Goal: Answer question/provide support: Answer question/provide support

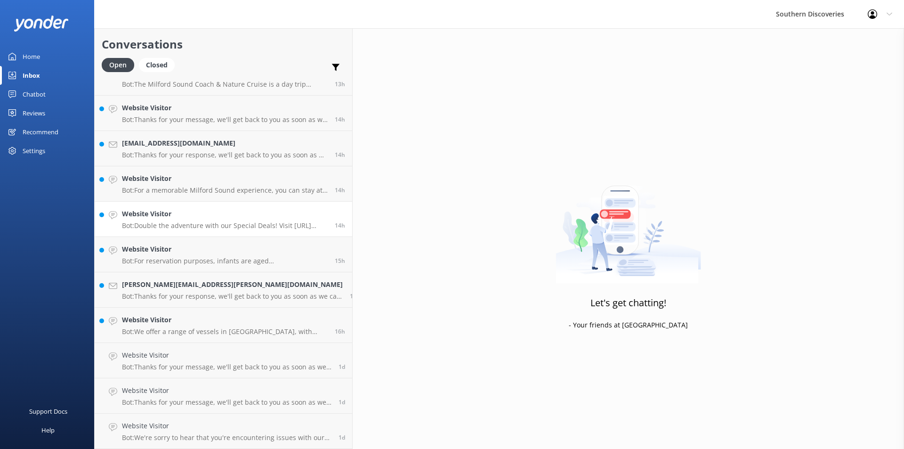
scroll to position [371, 0]
click at [191, 324] on h4 "Website Visitor" at bounding box center [225, 320] width 206 height 10
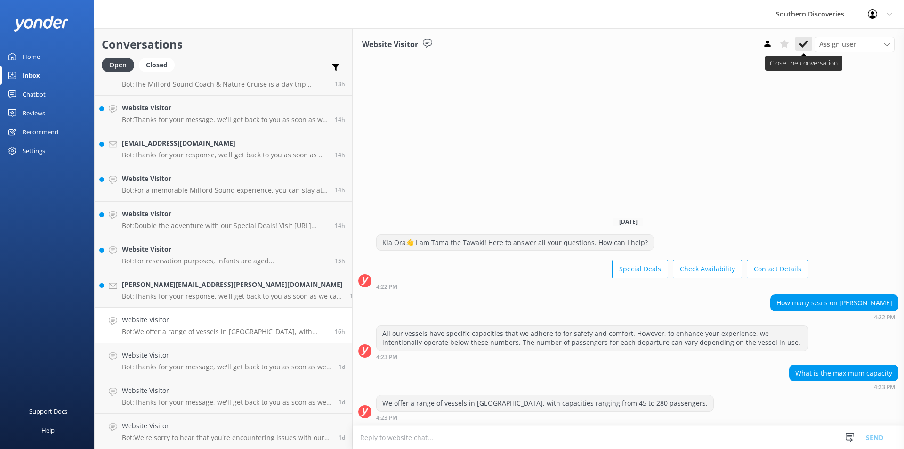
click at [806, 44] on use at bounding box center [803, 44] width 9 height 8
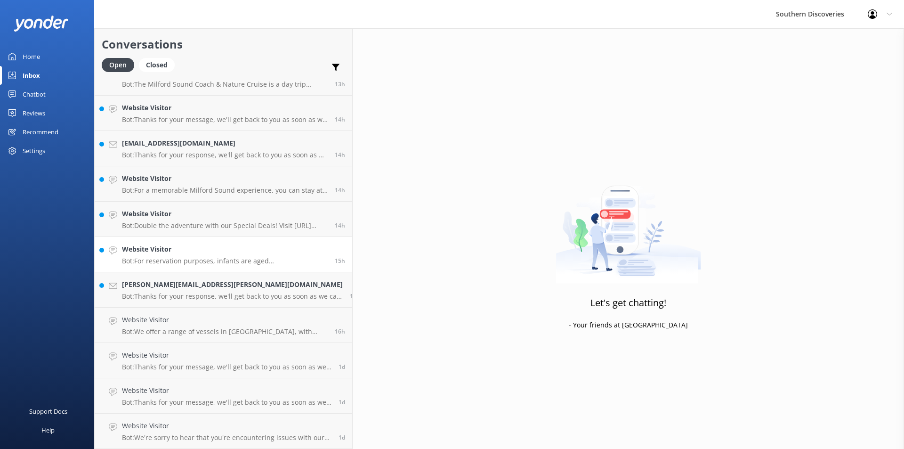
scroll to position [335, 0]
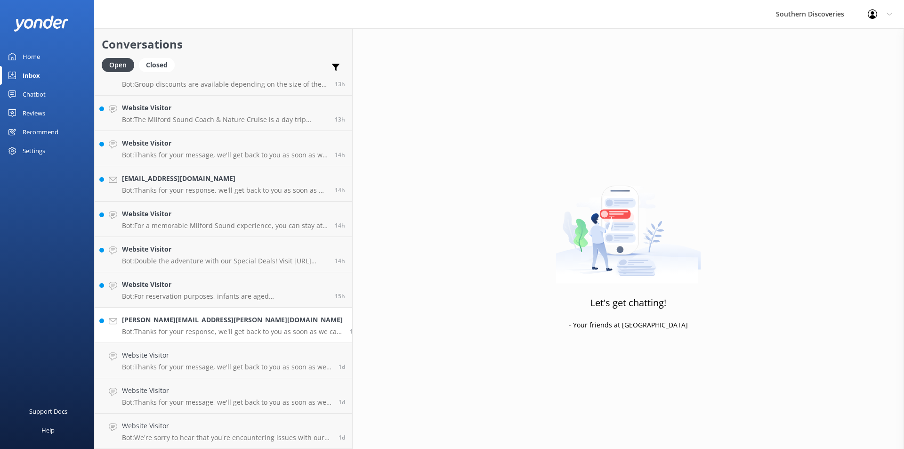
click at [182, 330] on p "Bot: Thanks for your response, we'll get back to you as soon as we can during o…" at bounding box center [232, 331] width 221 height 8
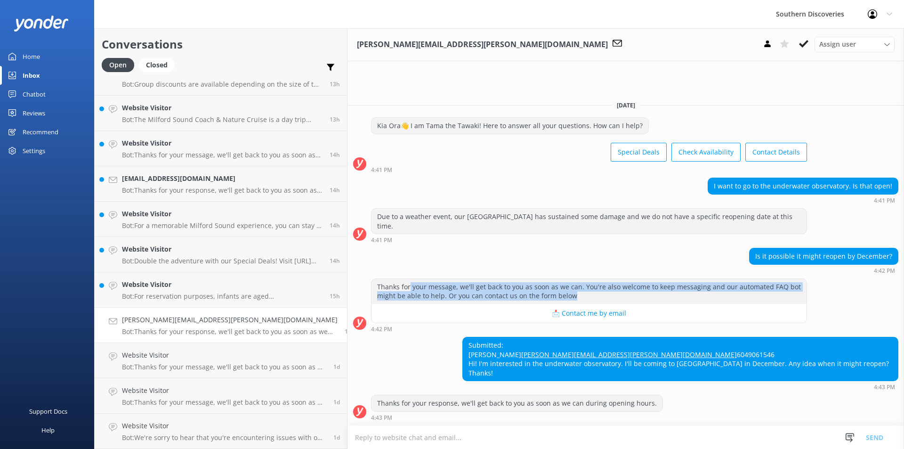
drag, startPoint x: 344, startPoint y: 281, endPoint x: 465, endPoint y: 284, distance: 121.1
click at [465, 284] on div "Thanks for your message, we'll get back to you as soon as we can. You're also w…" at bounding box center [589, 291] width 435 height 25
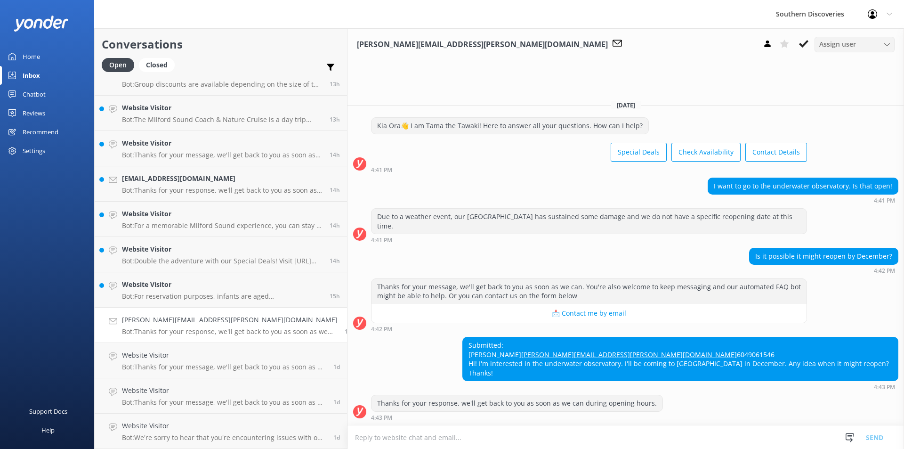
click at [829, 41] on span "Assign user" at bounding box center [838, 44] width 37 height 10
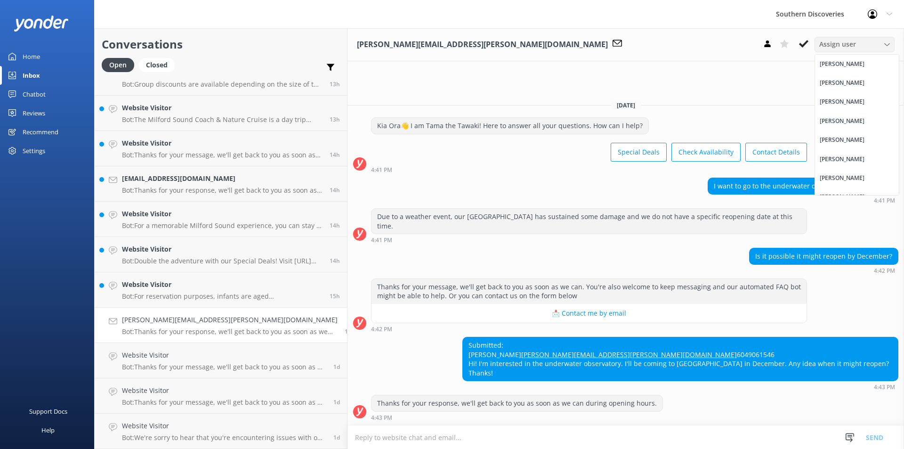
click at [829, 41] on span "Assign user" at bounding box center [838, 44] width 37 height 10
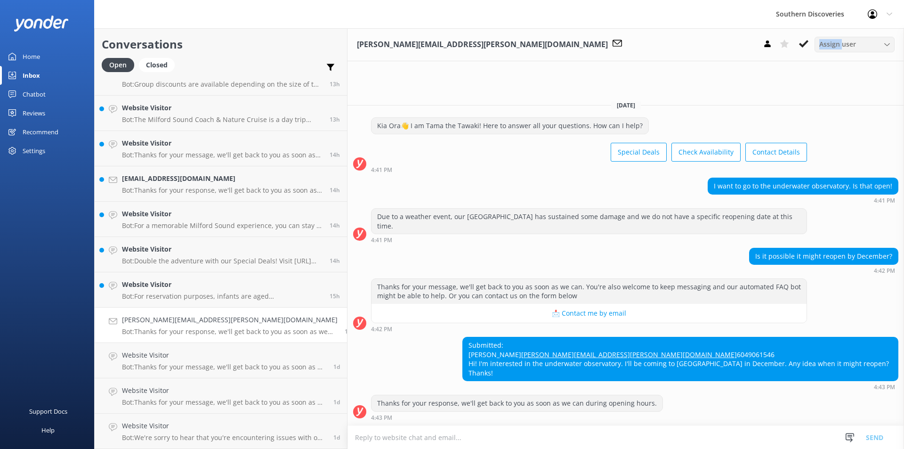
click at [829, 41] on span "Assign user" at bounding box center [838, 44] width 37 height 10
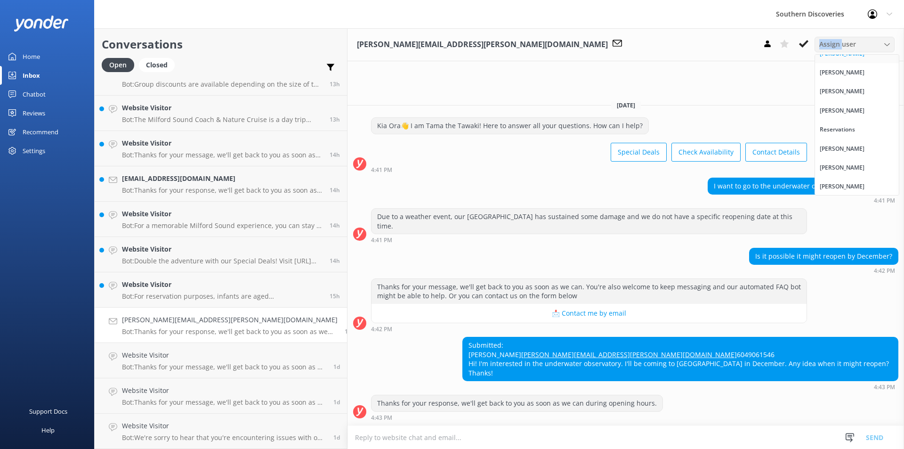
scroll to position [107, 0]
click at [832, 47] on span "Assign user" at bounding box center [838, 44] width 37 height 10
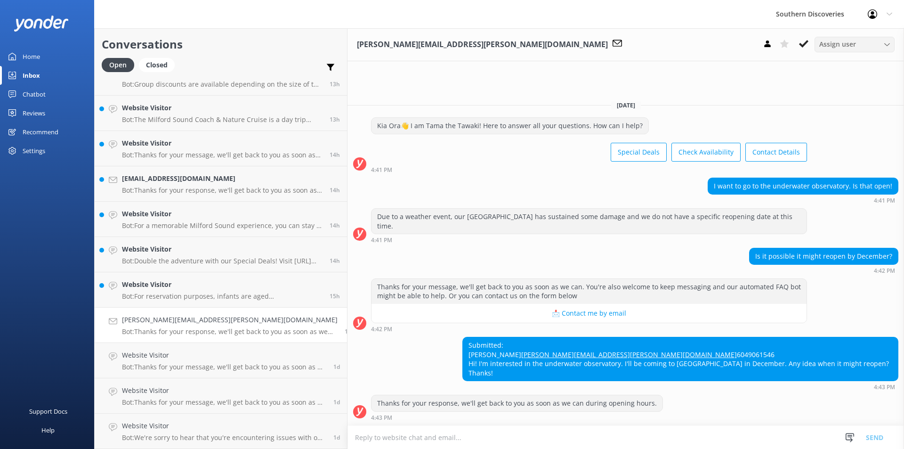
click at [845, 44] on span "Assign user" at bounding box center [838, 44] width 37 height 10
click at [801, 45] on use at bounding box center [803, 44] width 9 height 8
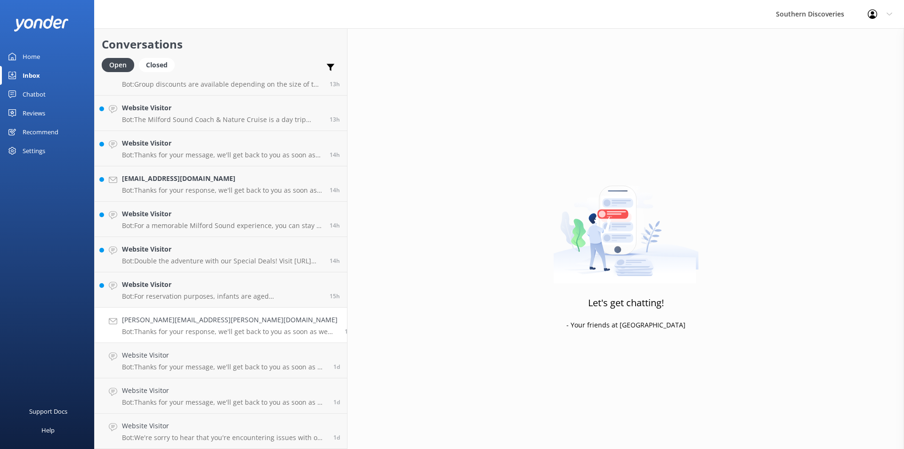
scroll to position [300, 0]
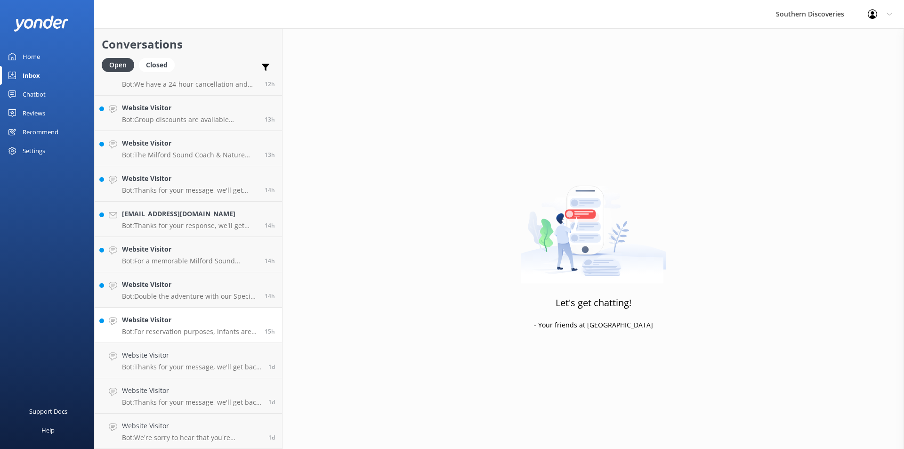
click at [157, 332] on p "Bot: For reservation purposes, infants are aged [DEMOGRAPHIC_DATA] years. An In…" at bounding box center [190, 331] width 136 height 8
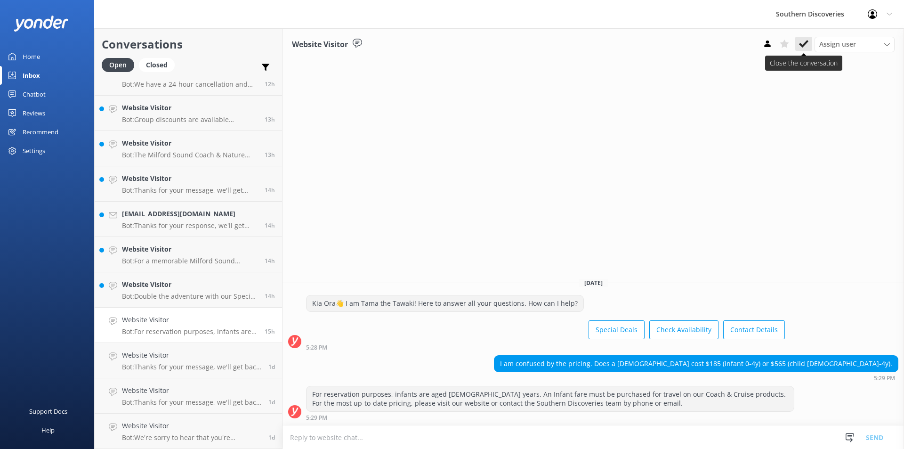
click at [804, 45] on use at bounding box center [803, 44] width 9 height 8
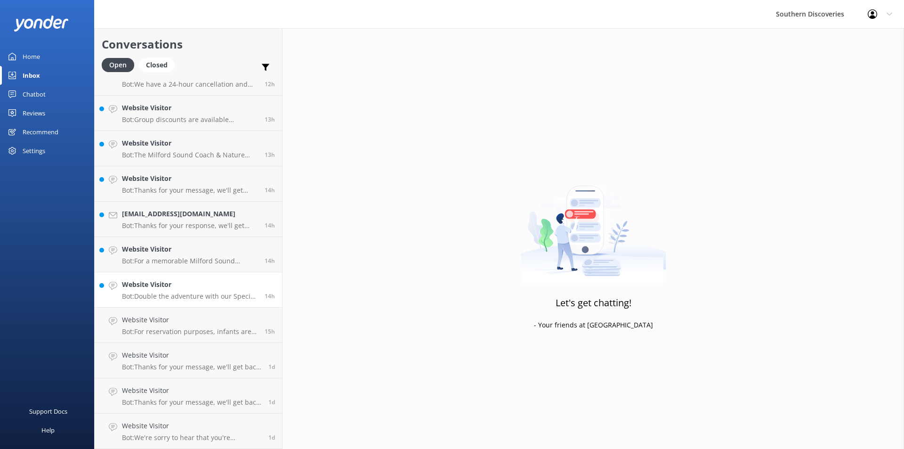
scroll to position [265, 0]
click at [170, 320] on h4 "Website Visitor" at bounding box center [190, 320] width 136 height 10
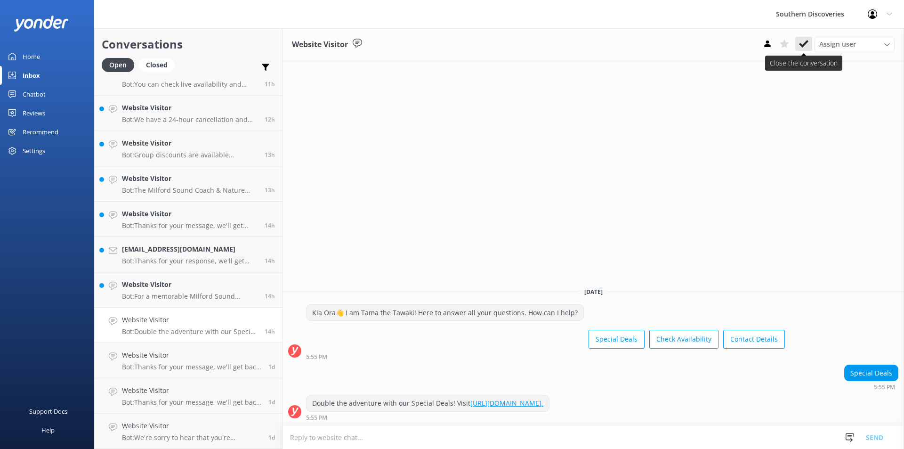
click at [805, 45] on use at bounding box center [803, 44] width 9 height 8
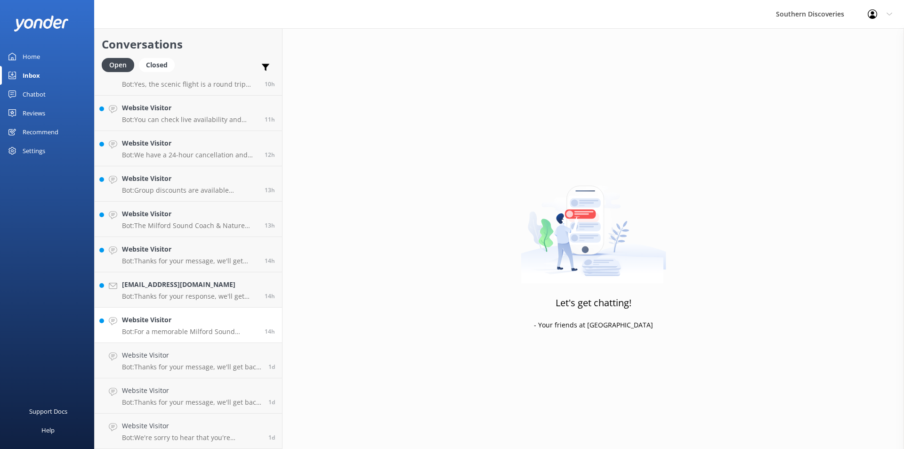
scroll to position [229, 0]
click at [177, 324] on h4 "Website Visitor" at bounding box center [190, 320] width 136 height 10
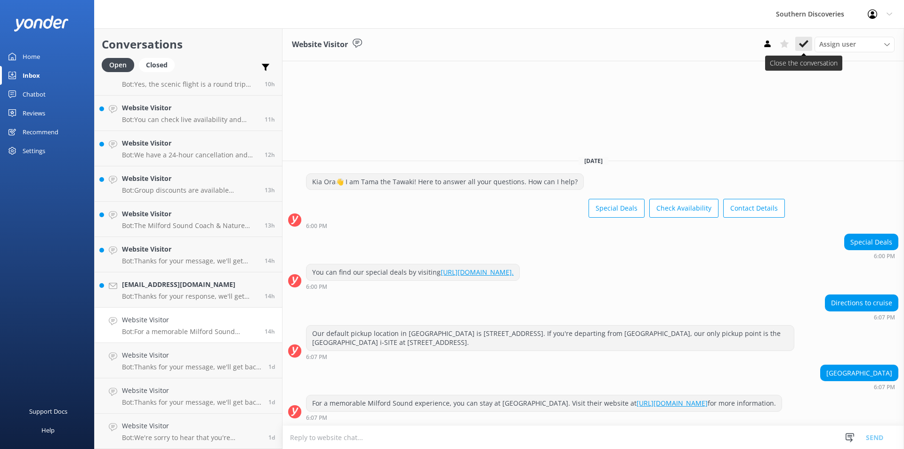
click at [805, 47] on icon at bounding box center [803, 43] width 9 height 9
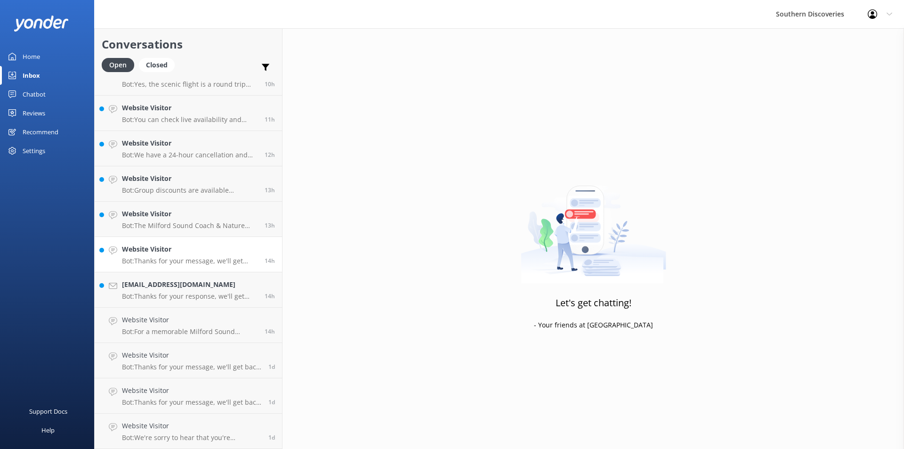
scroll to position [194, 0]
click at [174, 328] on p "Bot: Thanks for your response, we'll get back to you as soon as we can during o…" at bounding box center [190, 331] width 136 height 8
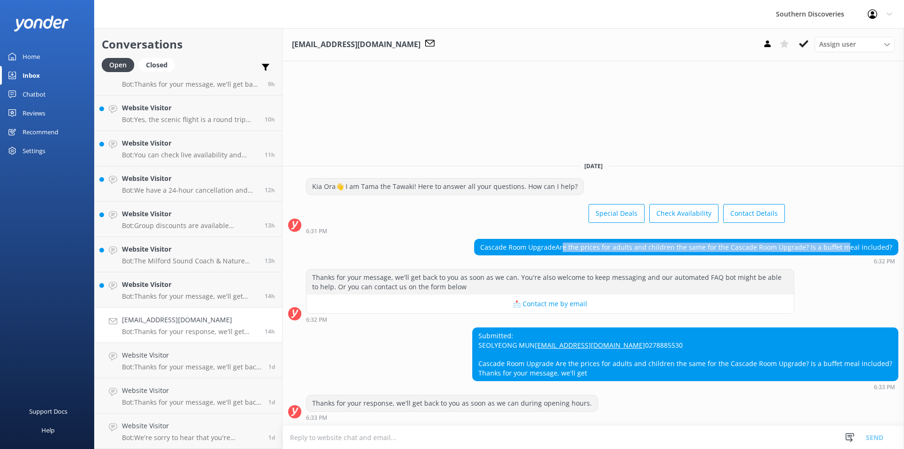
drag, startPoint x: 574, startPoint y: 227, endPoint x: 850, endPoint y: 229, distance: 276.0
click at [850, 239] on div "Cascade Room UpgradeAre the prices for adults and children the same for the Cas…" at bounding box center [686, 247] width 423 height 16
